Goal: Find specific page/section

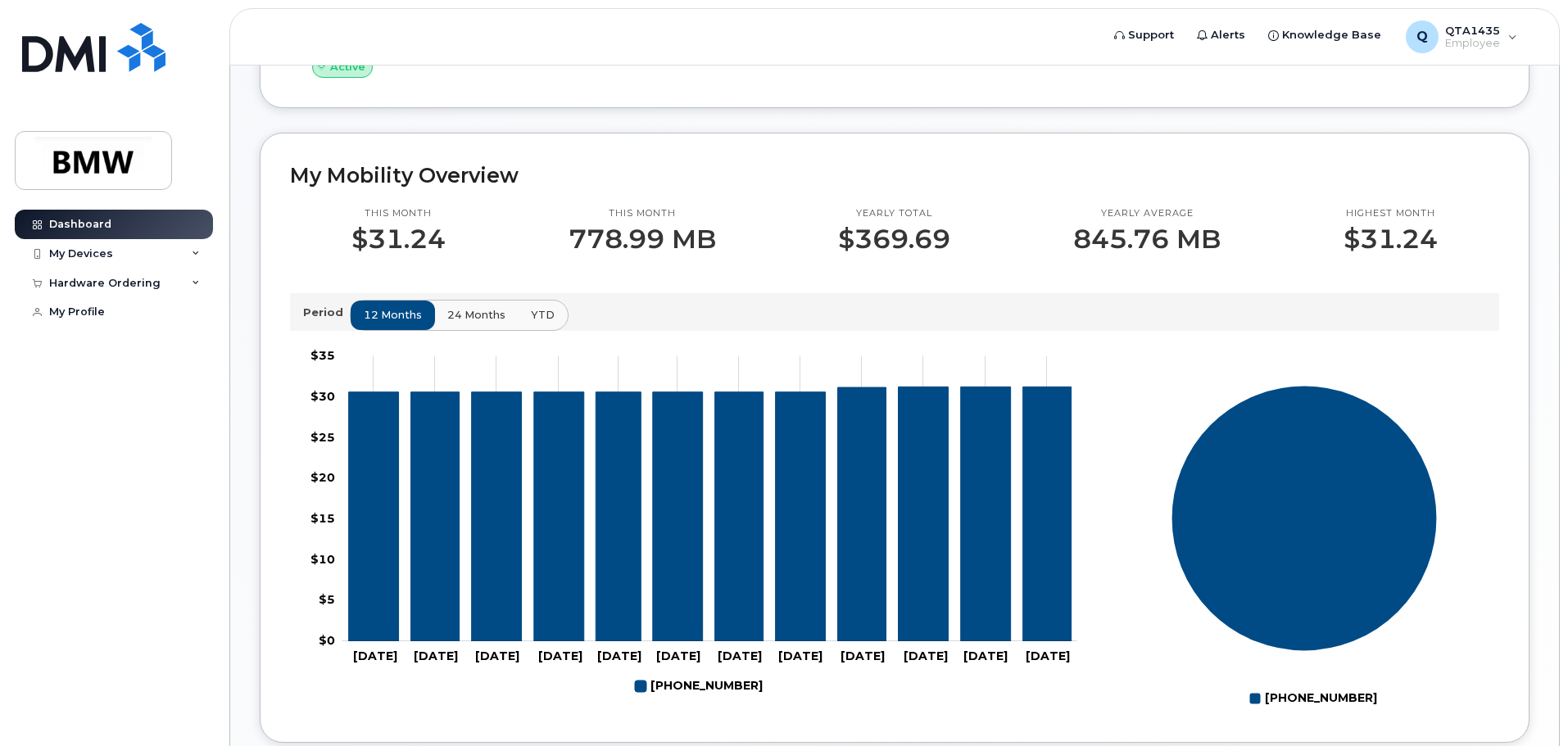
scroll to position [335, 0]
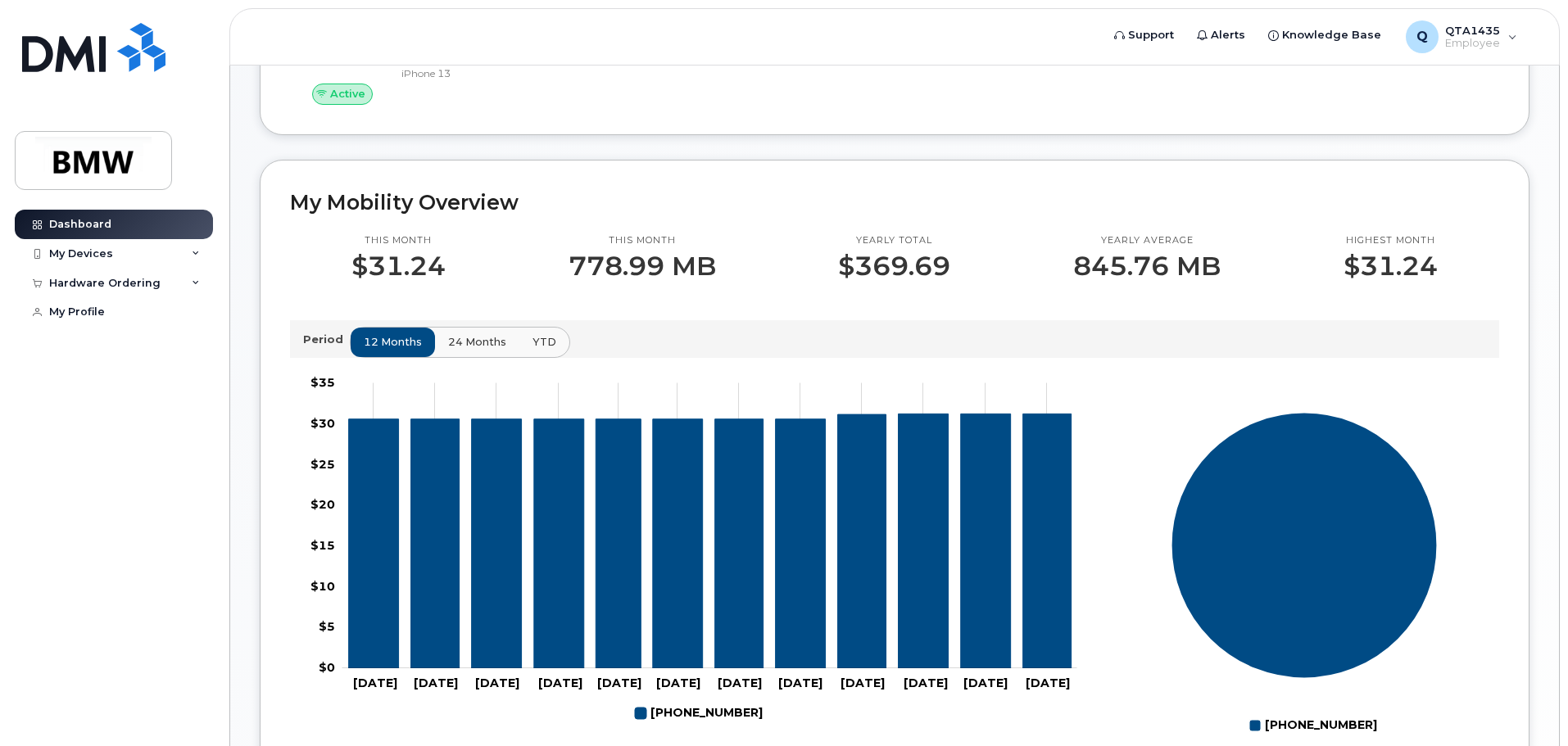
click at [485, 350] on span "24 months" at bounding box center [477, 342] width 58 height 15
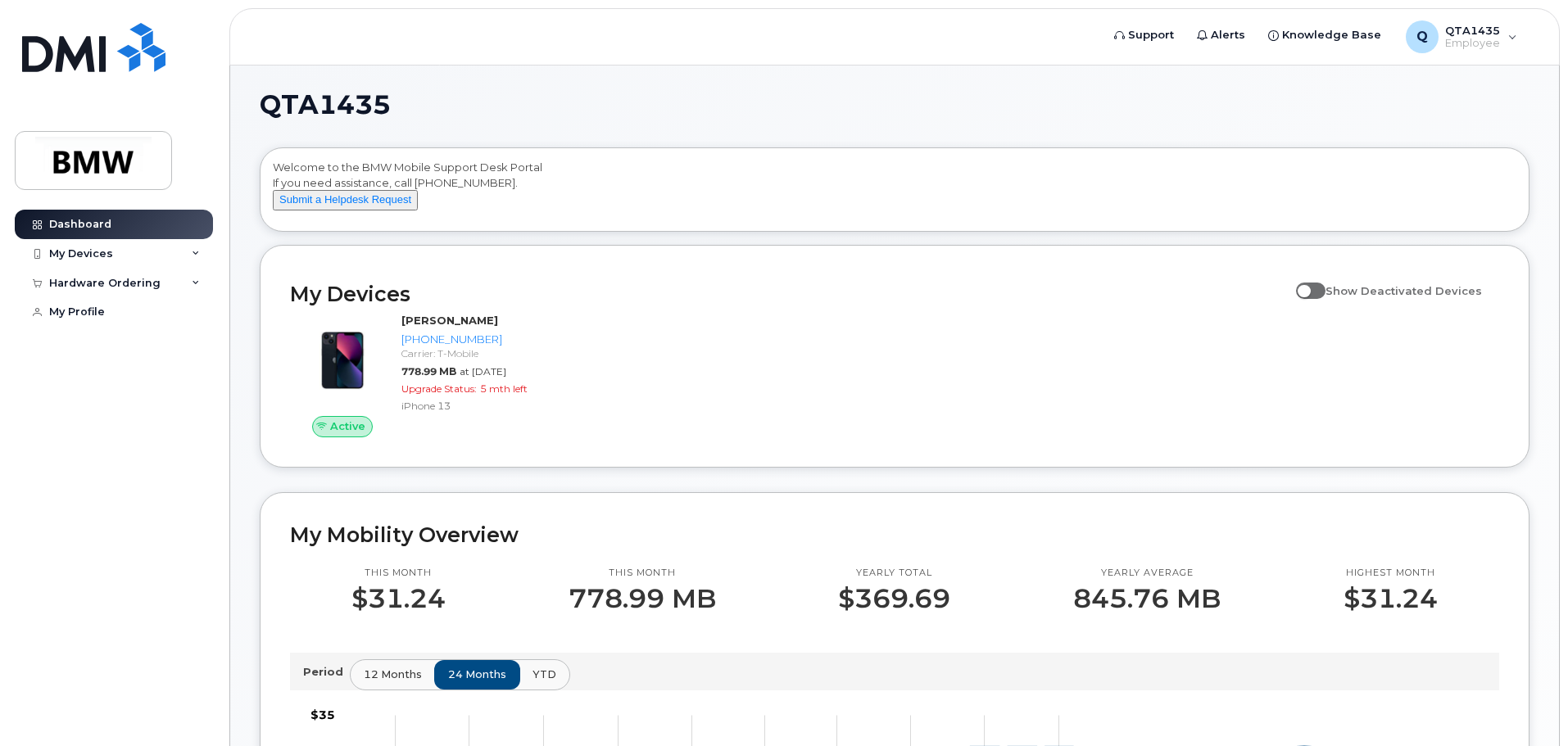
scroll to position [0, 0]
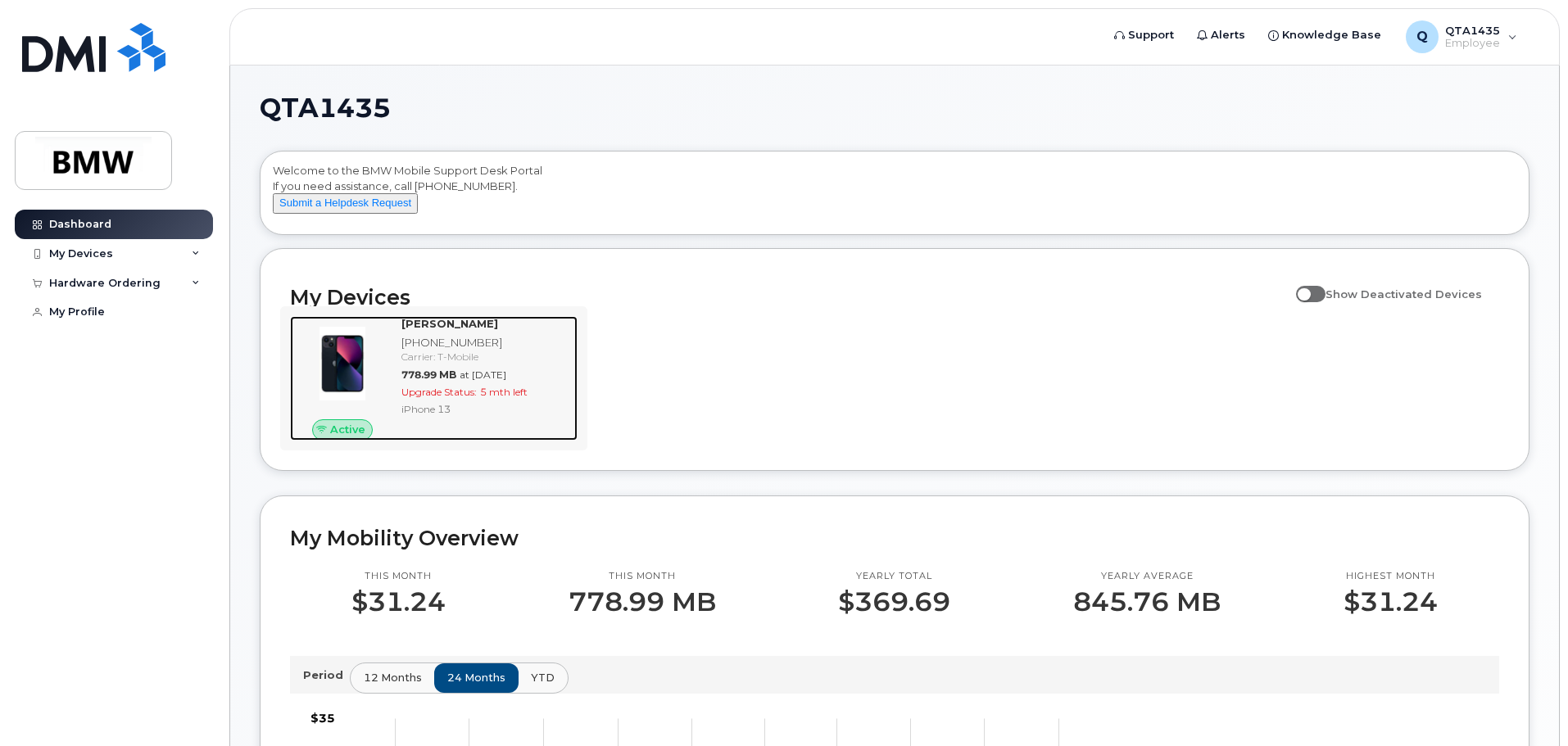
click at [429, 381] on span "778.99 MB" at bounding box center [429, 374] width 55 height 13
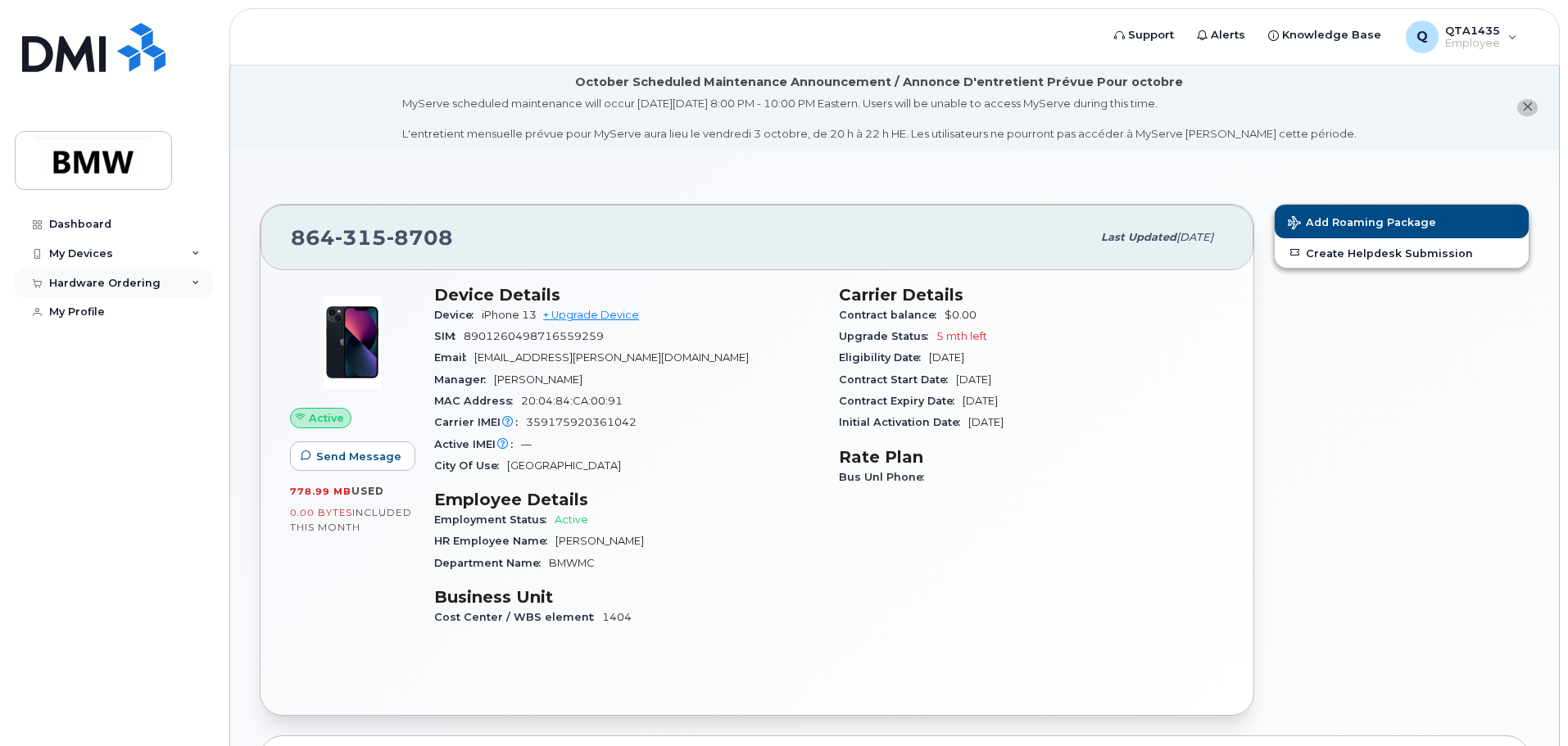
click at [202, 284] on div "Hardware Ordering" at bounding box center [114, 283] width 198 height 30
click at [195, 257] on icon at bounding box center [196, 254] width 8 height 8
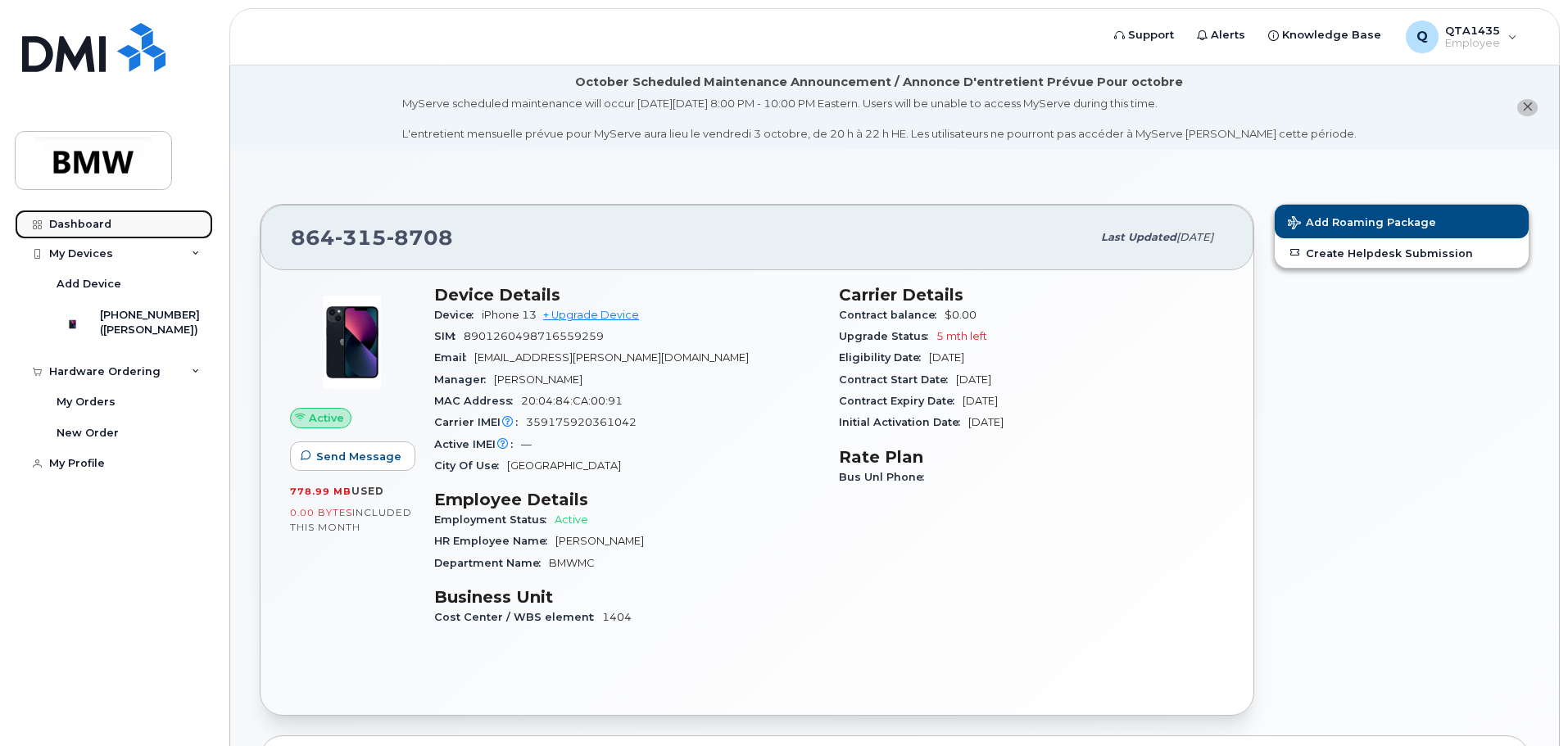
click at [113, 226] on link "Dashboard" at bounding box center [114, 224] width 198 height 30
